Goal: Communication & Community: Participate in discussion

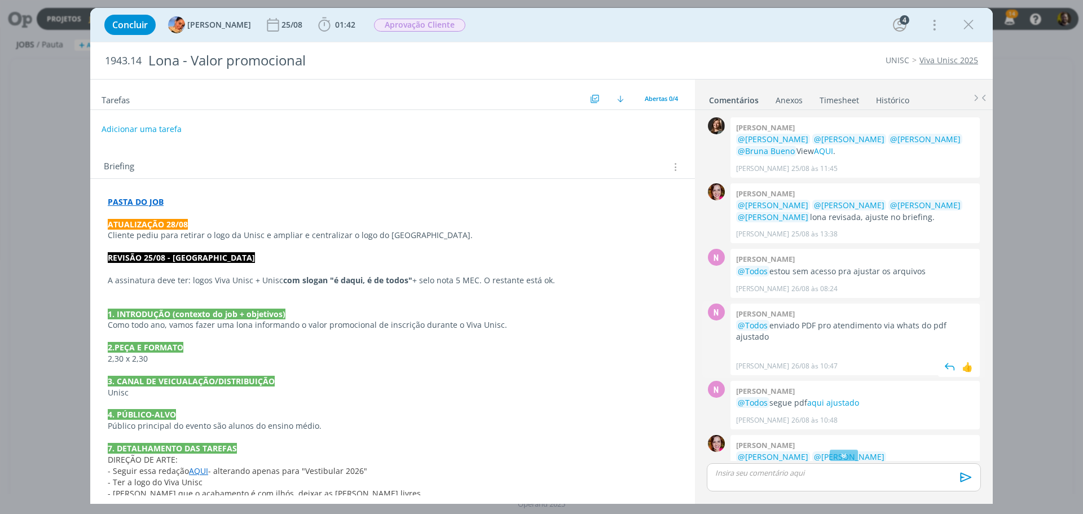
scroll to position [103, 0]
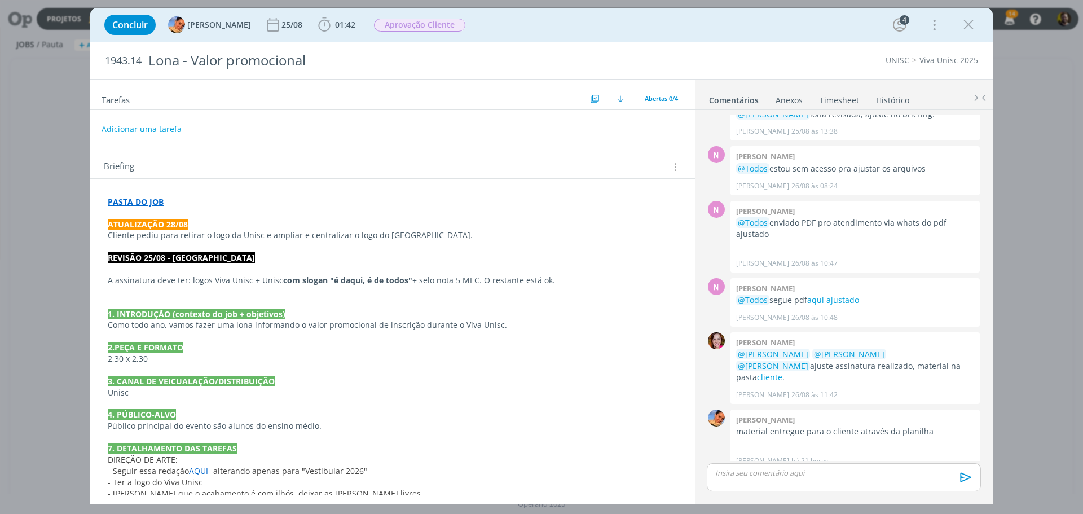
click at [136, 199] on strong "PASTA DO JOB" at bounding box center [136, 201] width 56 height 11
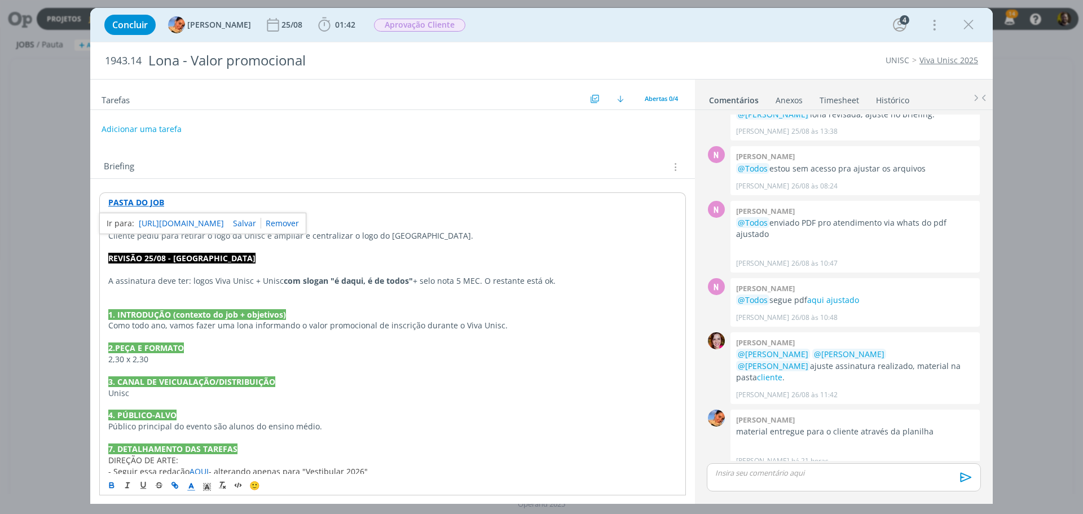
click at [153, 219] on link "[URL][DOMAIN_NAME]" at bounding box center [181, 223] width 85 height 15
click at [567, 267] on p "dialog" at bounding box center [392, 269] width 568 height 11
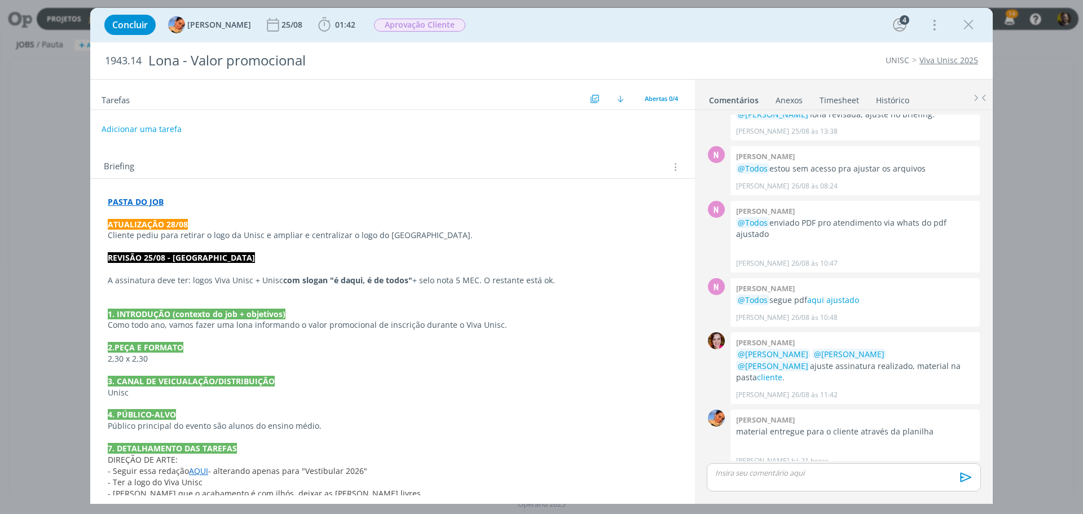
click at [766, 475] on p "dialog" at bounding box center [844, 472] width 256 height 10
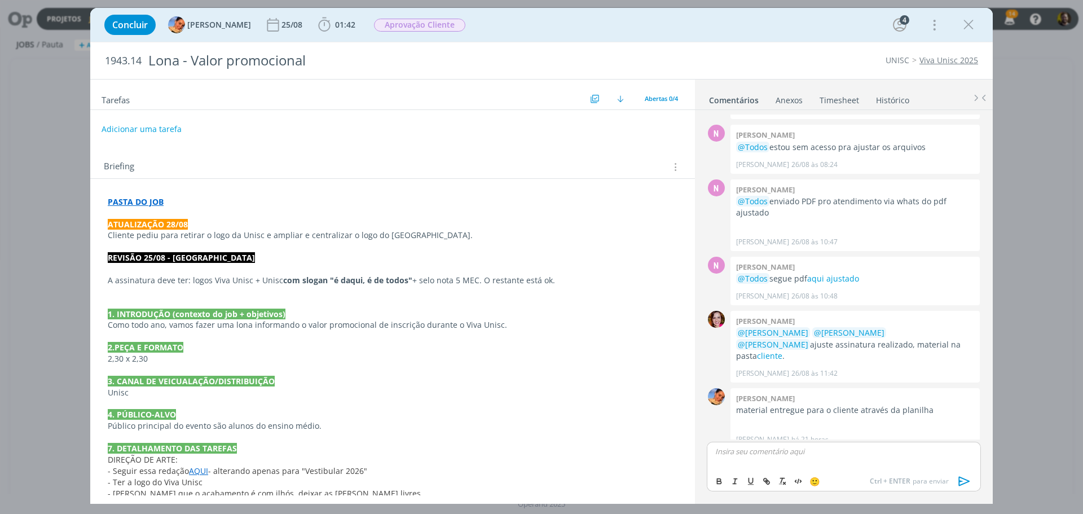
click at [760, 462] on div "dialog" at bounding box center [844, 456] width 274 height 28
click at [959, 478] on icon "dialog" at bounding box center [964, 481] width 17 height 17
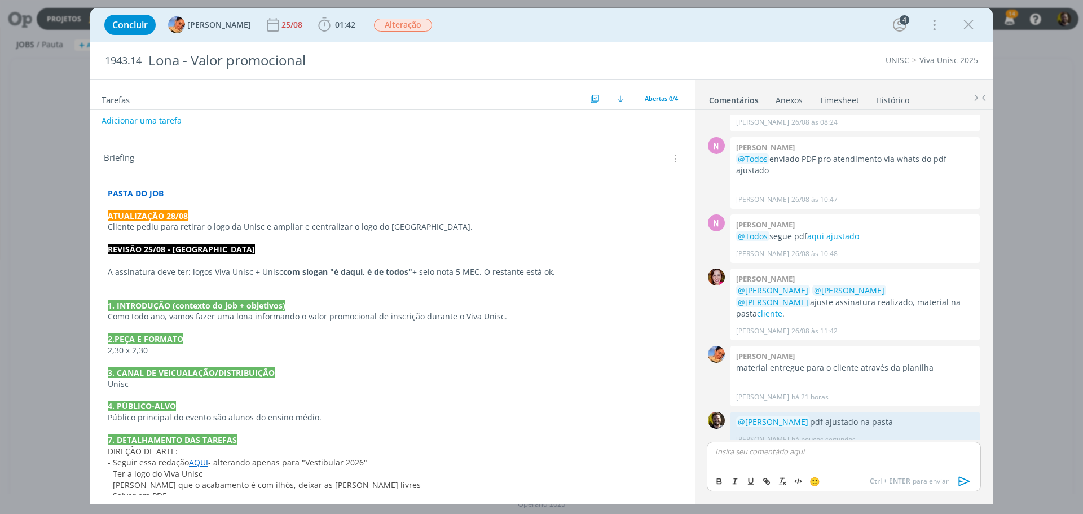
scroll to position [0, 0]
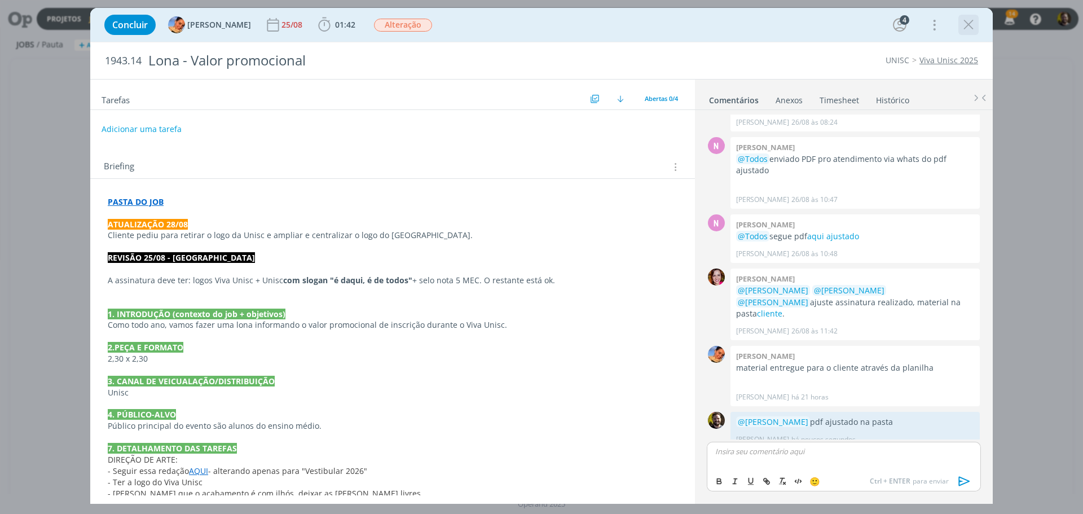
click at [967, 24] on icon "dialog" at bounding box center [968, 24] width 17 height 17
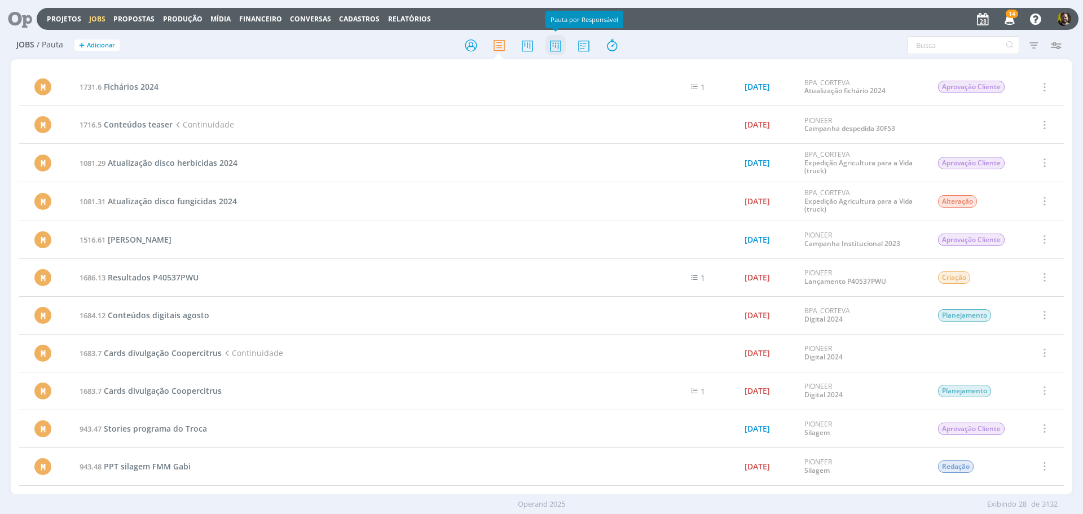
click at [559, 43] on icon at bounding box center [555, 45] width 20 height 22
